Goal: Find specific page/section: Find specific page/section

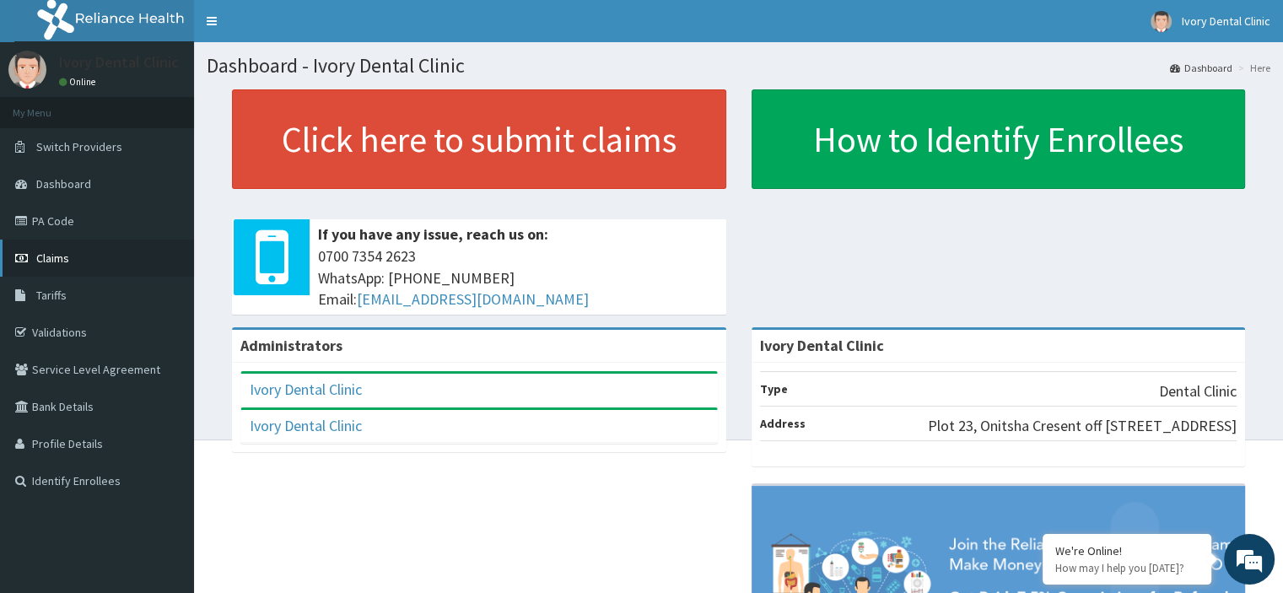
click at [64, 264] on span "Claims" at bounding box center [52, 258] width 33 height 15
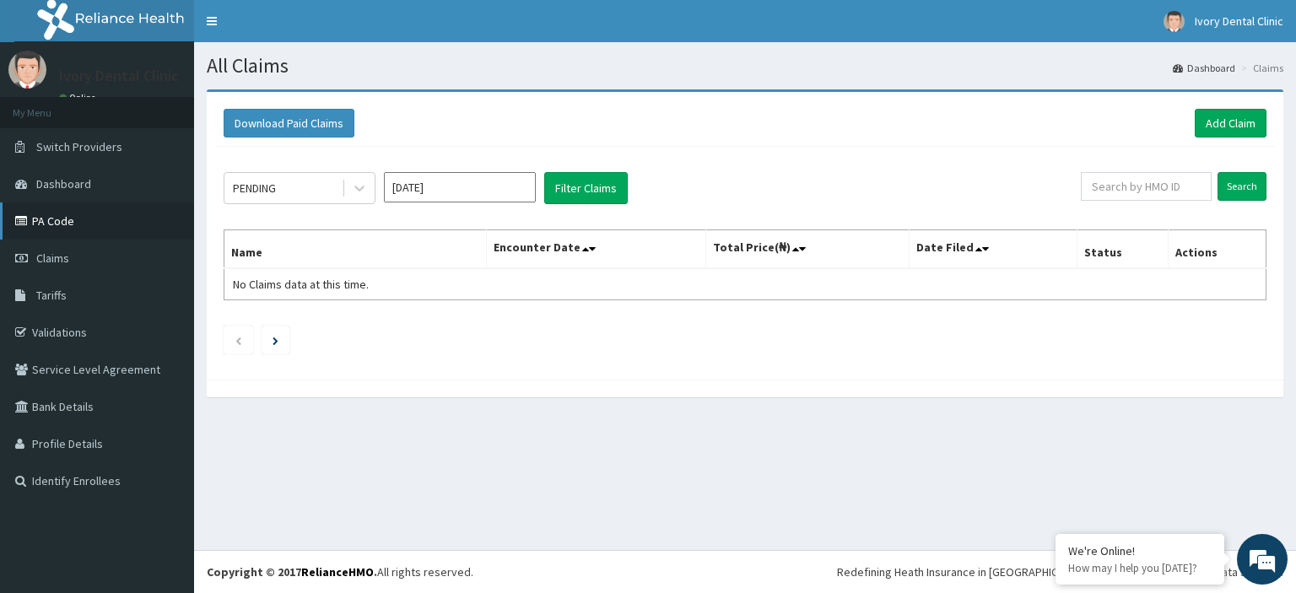
click at [93, 215] on link "PA Code" at bounding box center [97, 221] width 194 height 37
